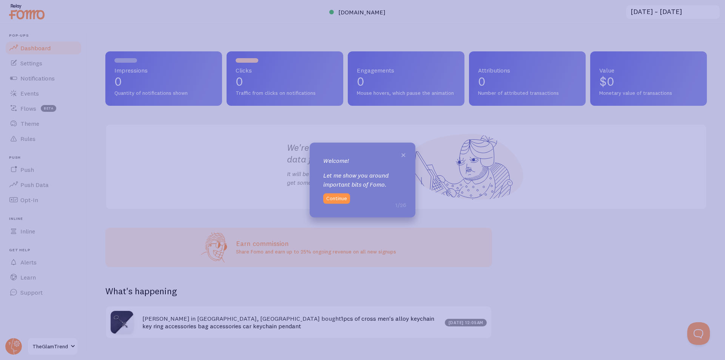
click at [401, 153] on span "×" at bounding box center [404, 153] width 6 height 11
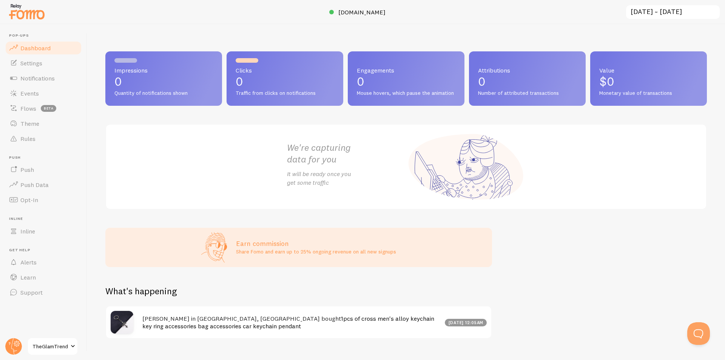
click at [216, 173] on div "We're capturing data for you It will be ready once you get some traffic" at bounding box center [406, 167] width 602 height 86
click at [42, 83] on link "Notifications" at bounding box center [44, 78] width 78 height 15
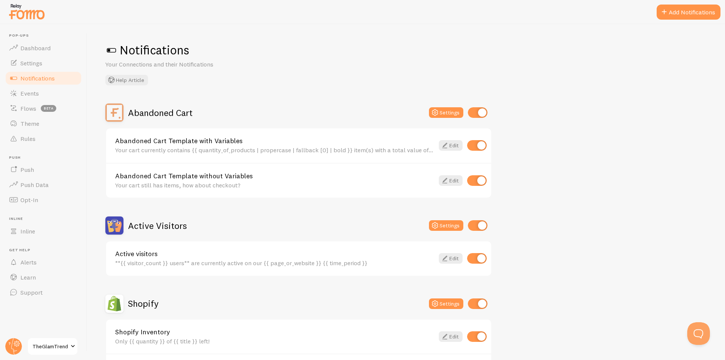
click at [526, 156] on div "Abandoned Cart Settings Abandoned Cart Template with Variables Your cart curren…" at bounding box center [406, 337] width 602 height 469
click at [667, 15] on span at bounding box center [664, 12] width 9 height 9
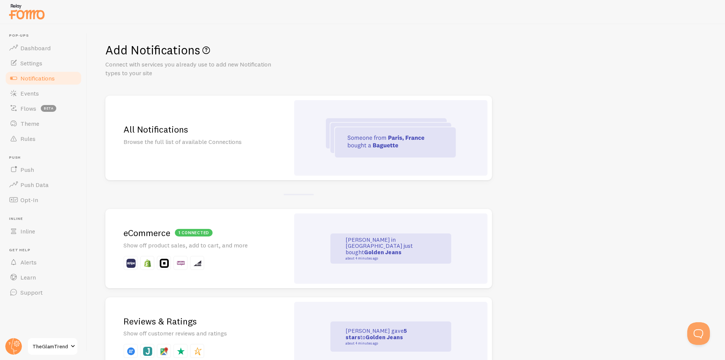
click at [271, 248] on p "Show off product sales, add to cart, and more" at bounding box center [197, 245] width 148 height 9
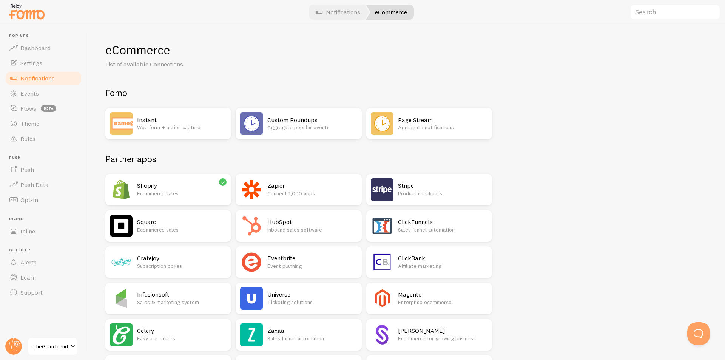
click at [155, 190] on p "Ecommerce sales" at bounding box center [182, 194] width 90 height 8
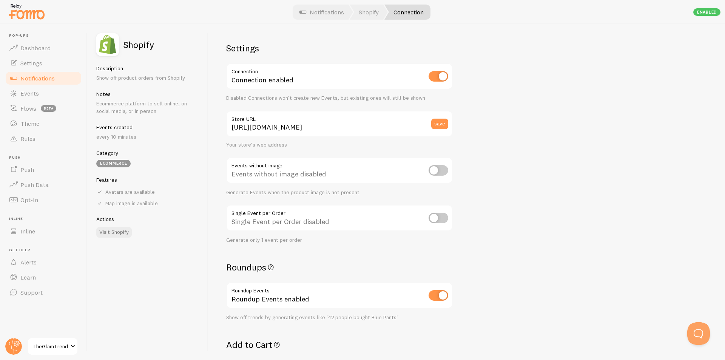
click at [495, 144] on div "Settings Connection Connection enabled Disabled Connections won't create new Ev…" at bounding box center [466, 192] width 517 height 336
click at [27, 17] on img at bounding box center [27, 11] width 38 height 19
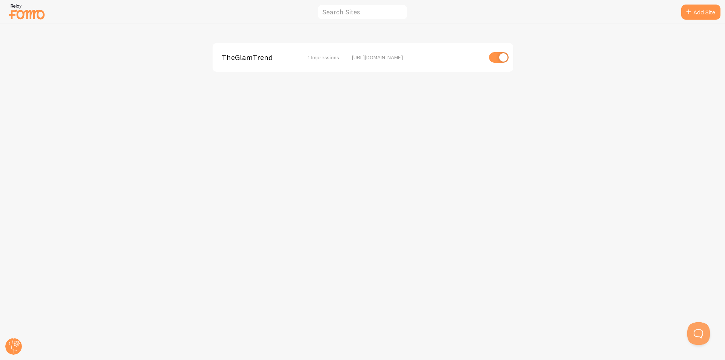
click at [10, 11] on img at bounding box center [27, 11] width 38 height 19
click at [315, 57] on span "1 Impressions -" at bounding box center [325, 57] width 35 height 7
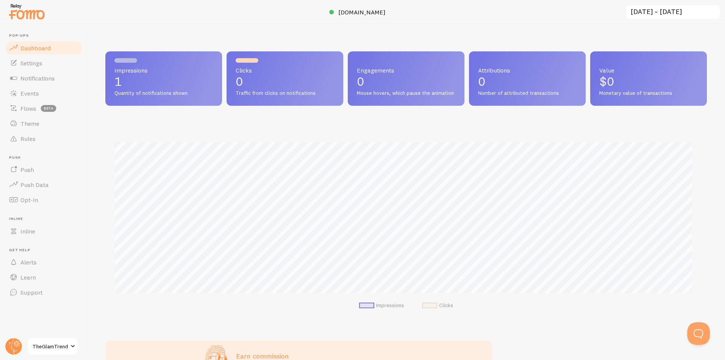
scroll to position [198, 596]
click at [51, 76] on span "Notifications" at bounding box center [37, 78] width 34 height 8
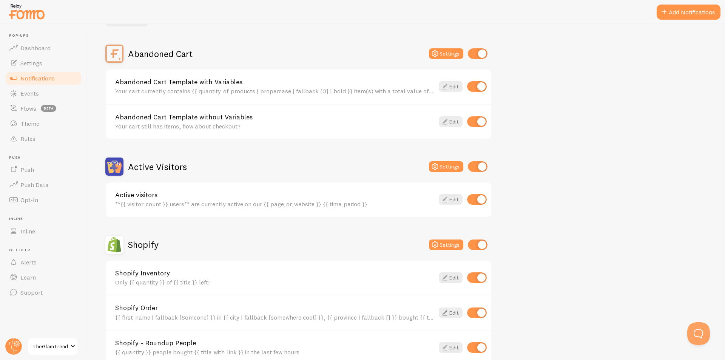
scroll to position [88, 0]
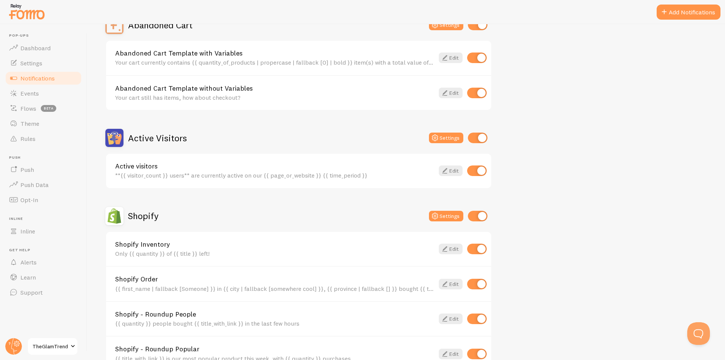
drag, startPoint x: 716, startPoint y: 164, endPoint x: 713, endPoint y: 168, distance: 4.6
click at [713, 168] on div "Notifications Your Connections and their Notifications Help Article Abandoned C…" at bounding box center [406, 192] width 638 height 336
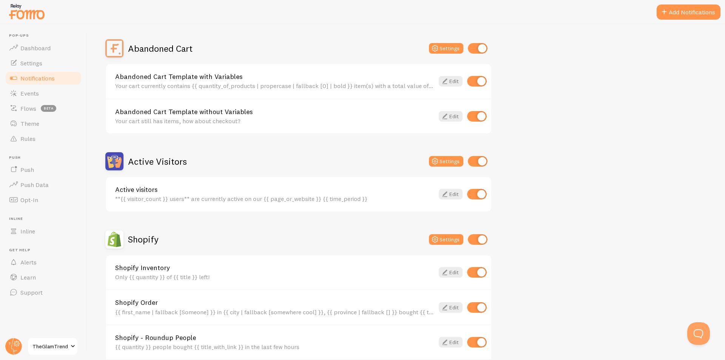
scroll to position [47, 0]
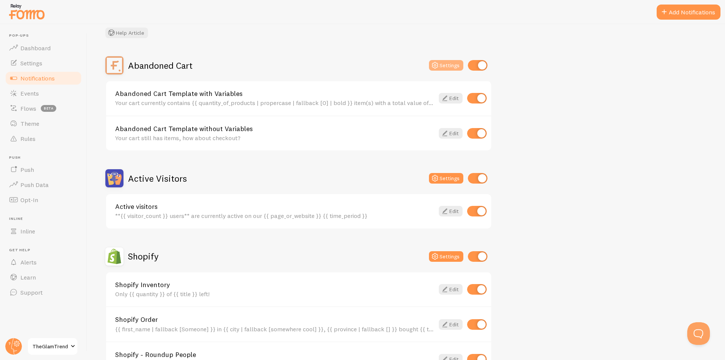
click at [431, 69] on icon at bounding box center [435, 65] width 9 height 9
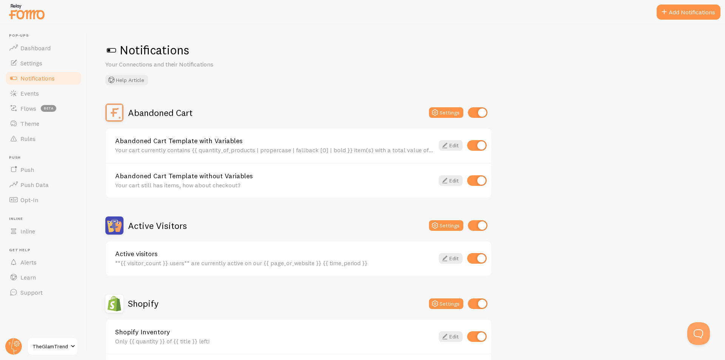
click at [298, 75] on div "Notifications Your Connections and their Notifications Help Article" at bounding box center [406, 63] width 602 height 43
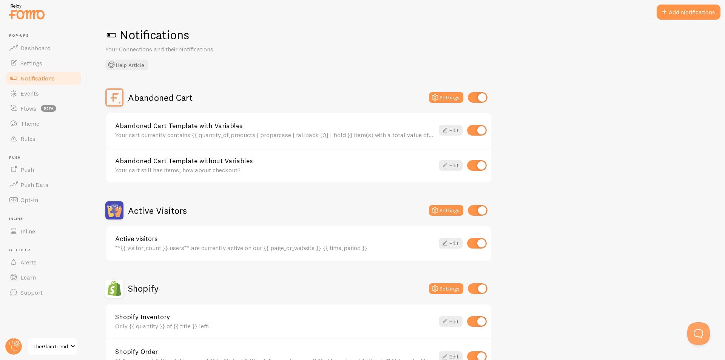
scroll to position [76, 0]
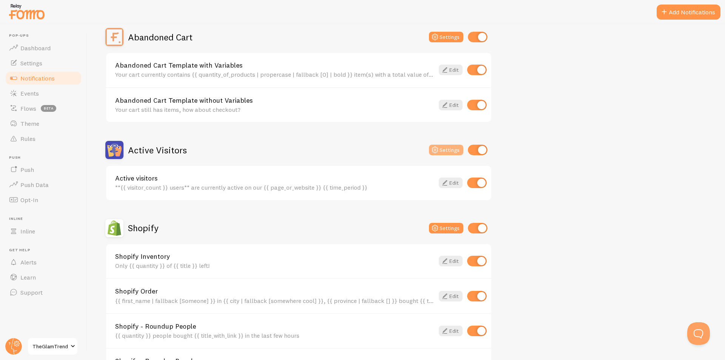
click at [441, 153] on button "Settings" at bounding box center [446, 150] width 34 height 11
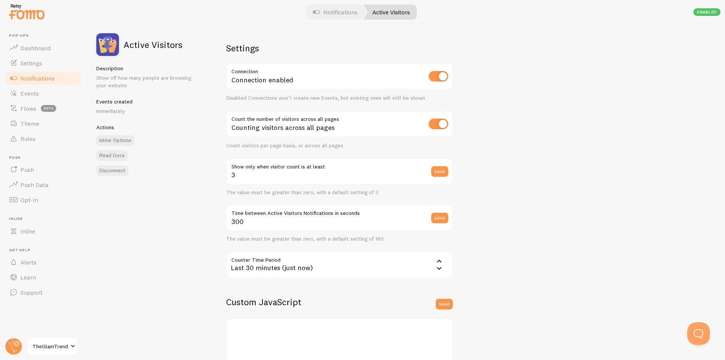
click at [472, 187] on div "Settings Connection Connection enabled Disabled Connections won't create new Ev…" at bounding box center [466, 192] width 517 height 336
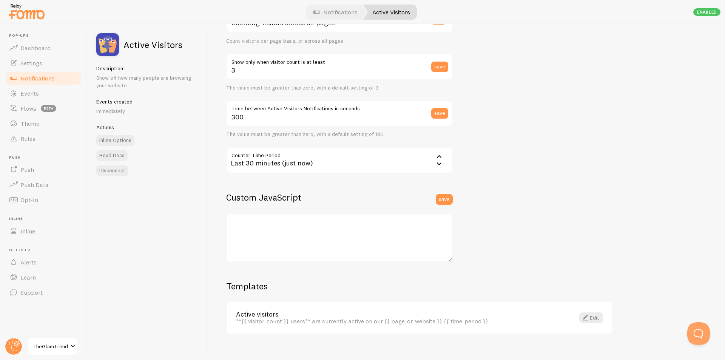
scroll to position [115, 0]
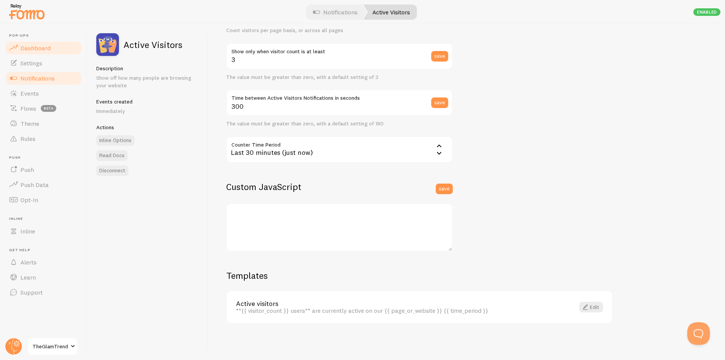
click at [37, 48] on span "Dashboard" at bounding box center [35, 48] width 30 height 8
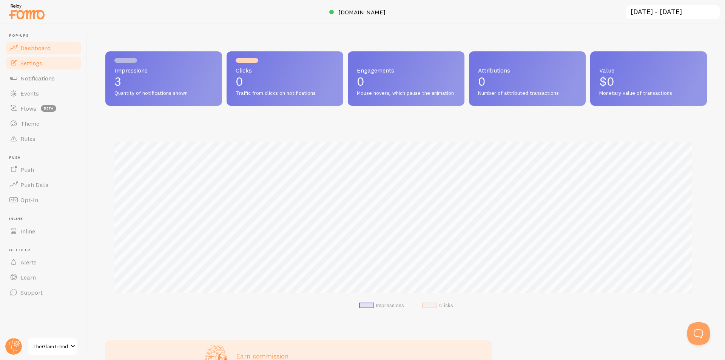
scroll to position [198, 596]
click at [42, 61] on span "Settings" at bounding box center [31, 63] width 22 height 8
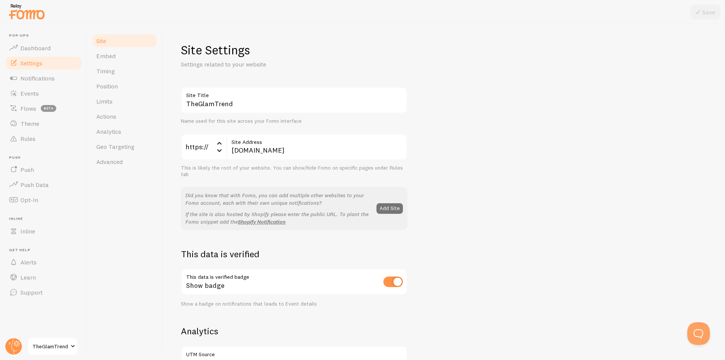
click at [309, 65] on p "Settings related to your website" at bounding box center [271, 64] width 181 height 9
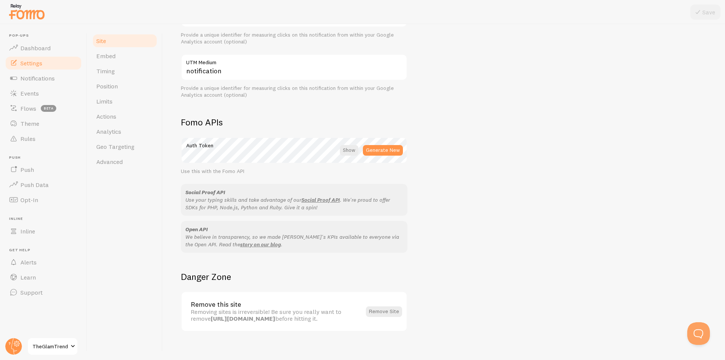
scroll to position [353, 0]
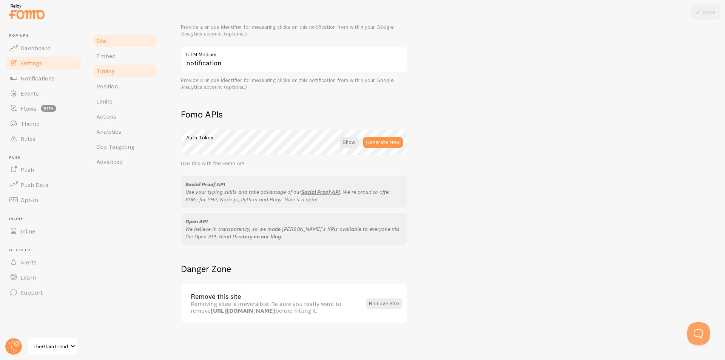
click at [98, 70] on span "Timing" at bounding box center [105, 71] width 19 height 8
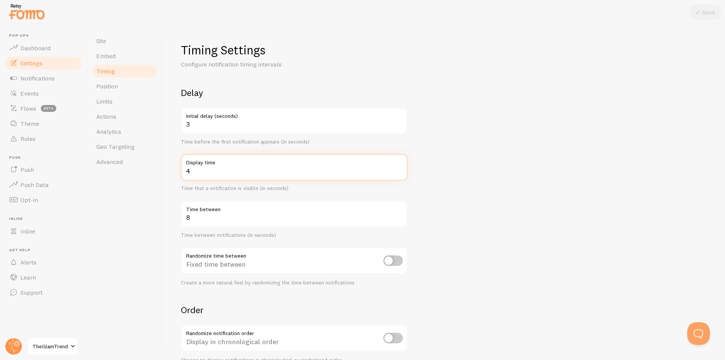
click at [242, 173] on input "4" at bounding box center [294, 167] width 227 height 26
type input "7"
click at [693, 11] on button "Save" at bounding box center [705, 12] width 30 height 15
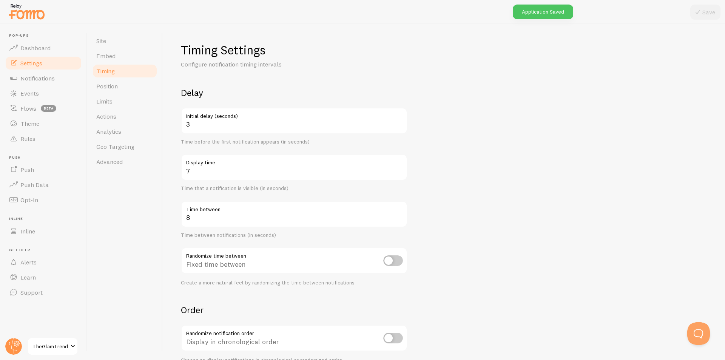
click at [479, 177] on form "Delay 3 Initial delay (seconds) Time before the first notification appears (in …" at bounding box center [444, 249] width 526 height 324
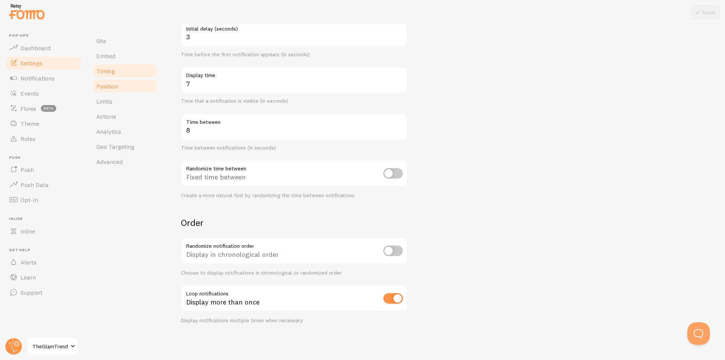
click at [118, 81] on link "Position" at bounding box center [125, 86] width 66 height 15
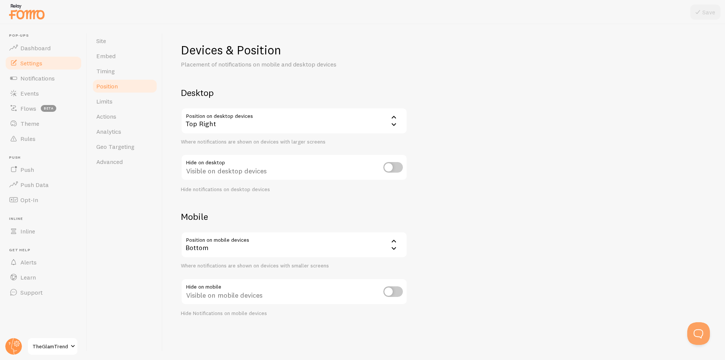
drag, startPoint x: 207, startPoint y: 110, endPoint x: 208, endPoint y: 114, distance: 4.3
click at [208, 113] on div "Top Right" at bounding box center [294, 121] width 227 height 26
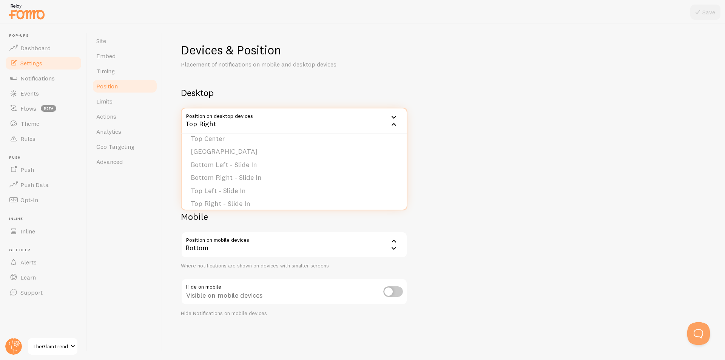
scroll to position [64, 0]
click at [358, 193] on li "Top Right - Slide In" at bounding box center [294, 198] width 225 height 13
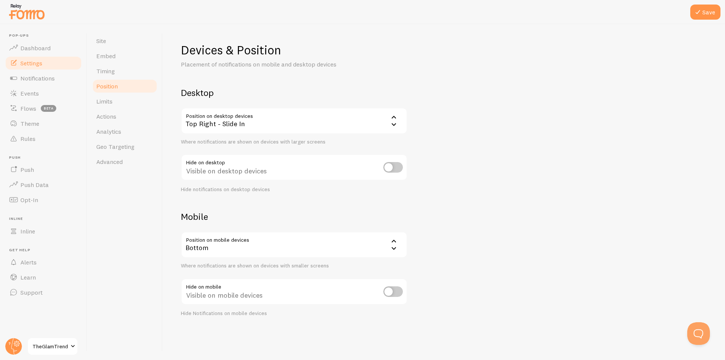
click at [392, 167] on input "checkbox" at bounding box center [393, 167] width 20 height 11
checkbox input "true"
click at [698, 18] on button "Save" at bounding box center [705, 12] width 30 height 15
